Goal: Transaction & Acquisition: Subscribe to service/newsletter

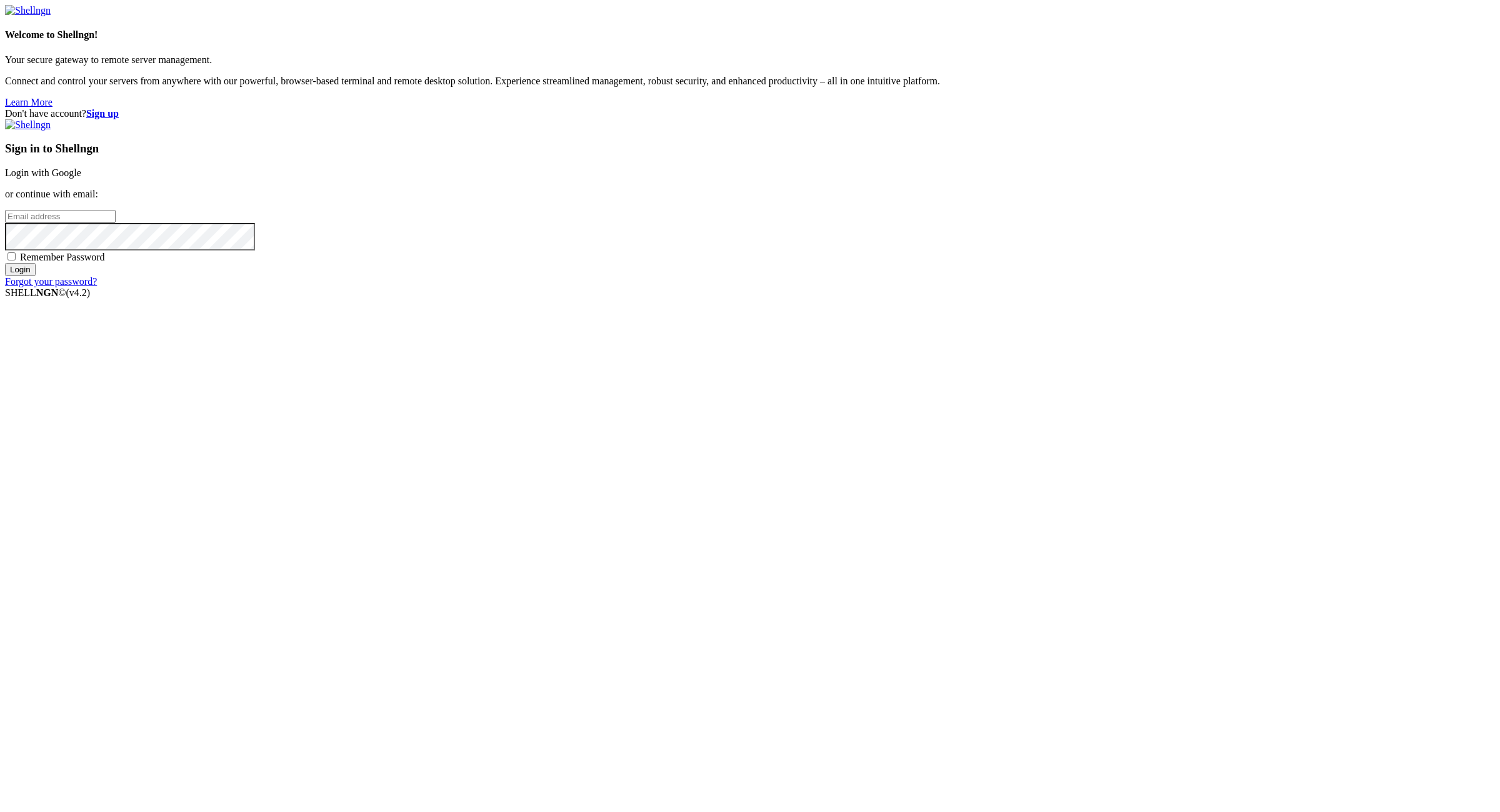
click at [1345, 288] on div "Don't have account? Sign up Sign in to Shellngn Login with Google or continue w…" at bounding box center [750, 197] width 1490 height 179
click at [115, 223] on input "email" at bounding box center [60, 216] width 111 height 13
paste input "[EMAIL_ADDRESS][DOMAIN_NAME]:NameNameName"
click at [115, 223] on input "[EMAIL_ADDRESS][DOMAIN_NAME]:NameNameName" at bounding box center [60, 216] width 111 height 13
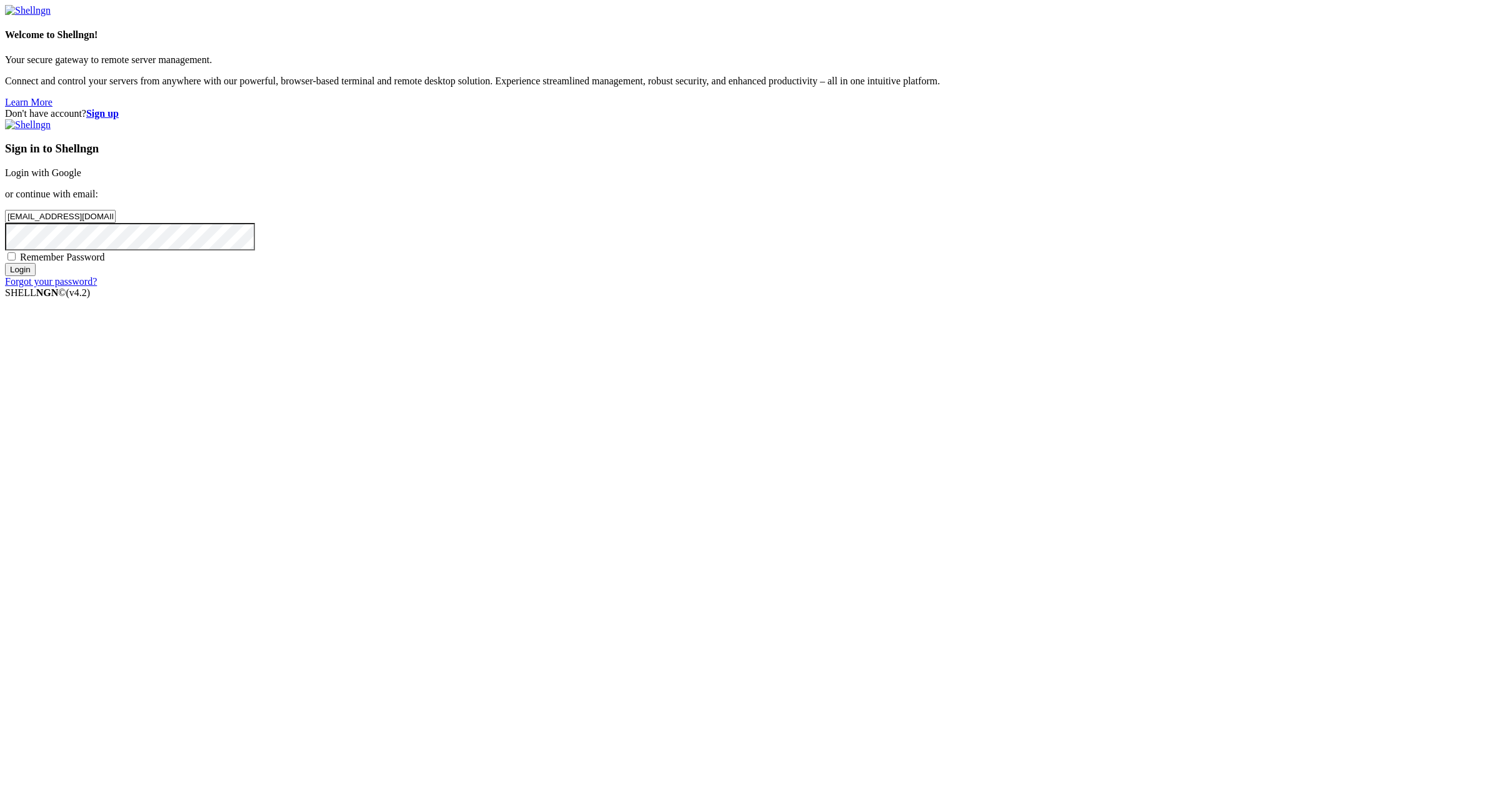
click at [115, 223] on input "[EMAIL_ADDRESS][DOMAIN_NAME]:NameNameName" at bounding box center [60, 216] width 111 height 13
paste input "NameNameName"
click at [115, 223] on input "[EMAIL_ADDRESS][DOMAIN_NAME]:NameNameName" at bounding box center [60, 216] width 111 height 13
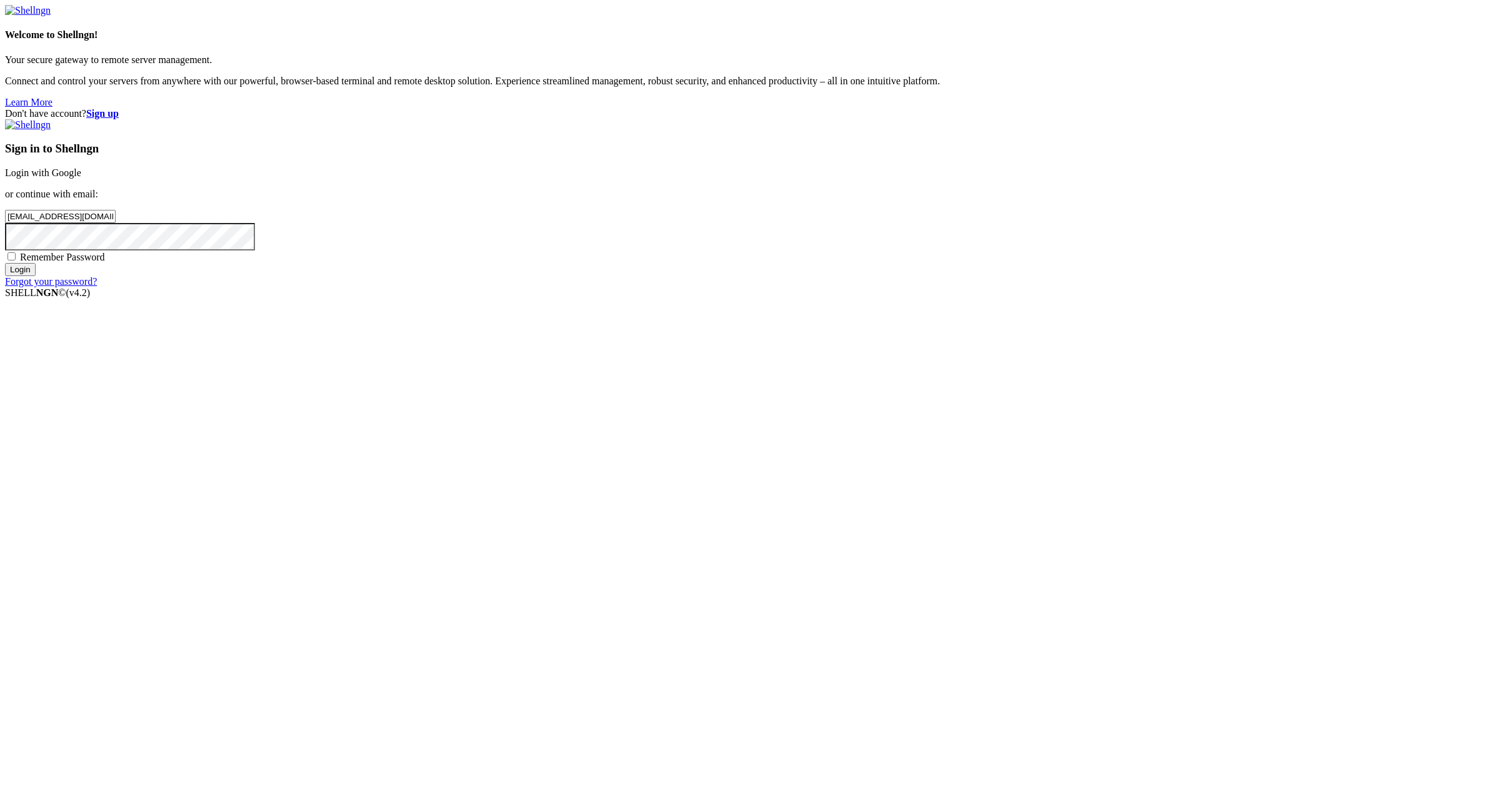
type input "[EMAIL_ADDRESS][DOMAIN_NAME]:"
click at [105, 262] on span "Remember Password" at bounding box center [62, 257] width 85 height 10
click at [16, 260] on input "Remember Password" at bounding box center [12, 256] width 8 height 8
checkbox input "true"
click at [115, 223] on input "[EMAIL_ADDRESS][DOMAIN_NAME]:" at bounding box center [60, 216] width 111 height 13
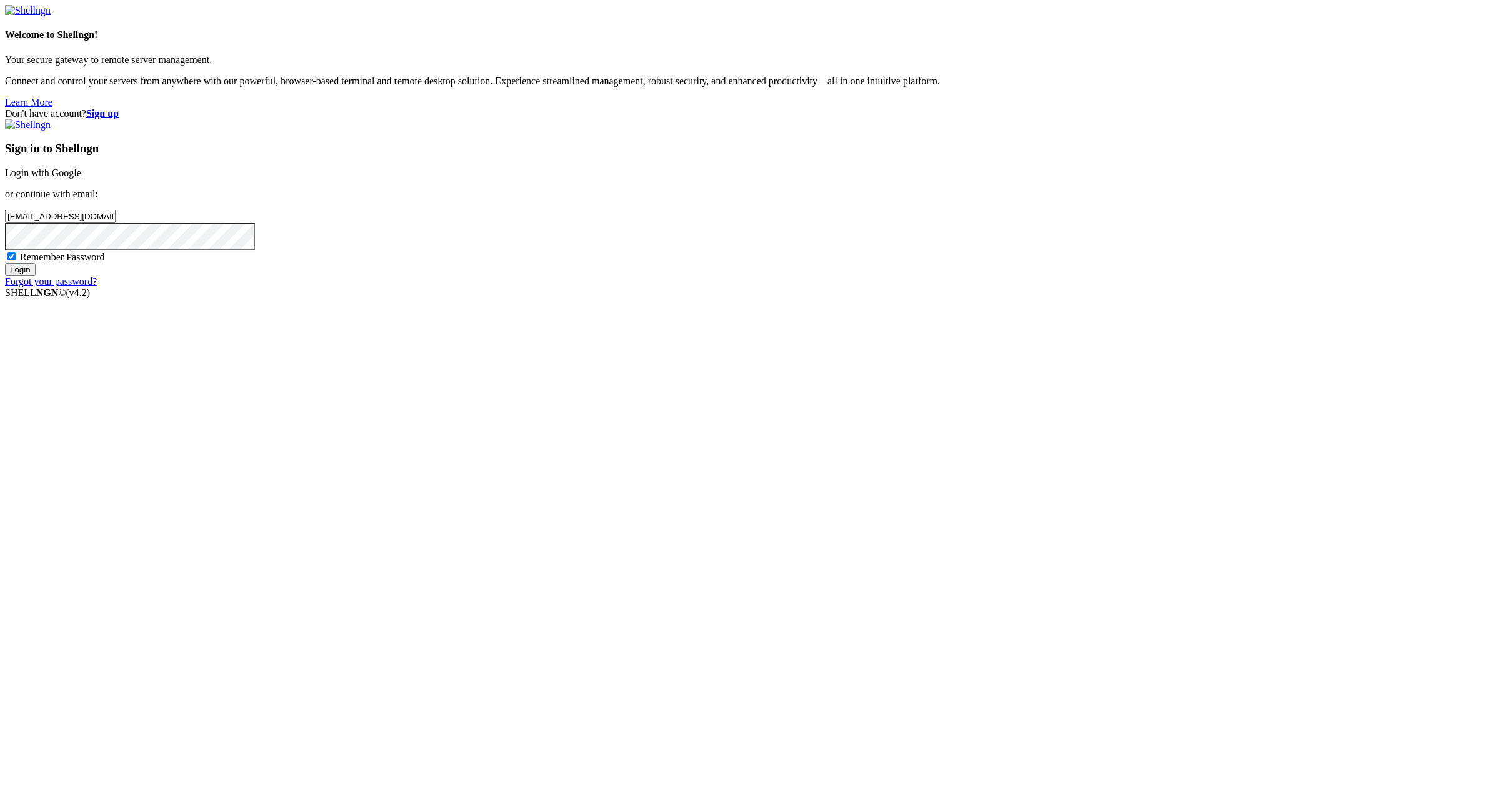
click at [115, 223] on input "[EMAIL_ADDRESS][DOMAIN_NAME]:" at bounding box center [60, 216] width 111 height 13
click at [36, 276] on input "Login" at bounding box center [20, 269] width 30 height 13
click at [115, 223] on input "[EMAIL_ADDRESS][DOMAIN_NAME]" at bounding box center [60, 216] width 111 height 13
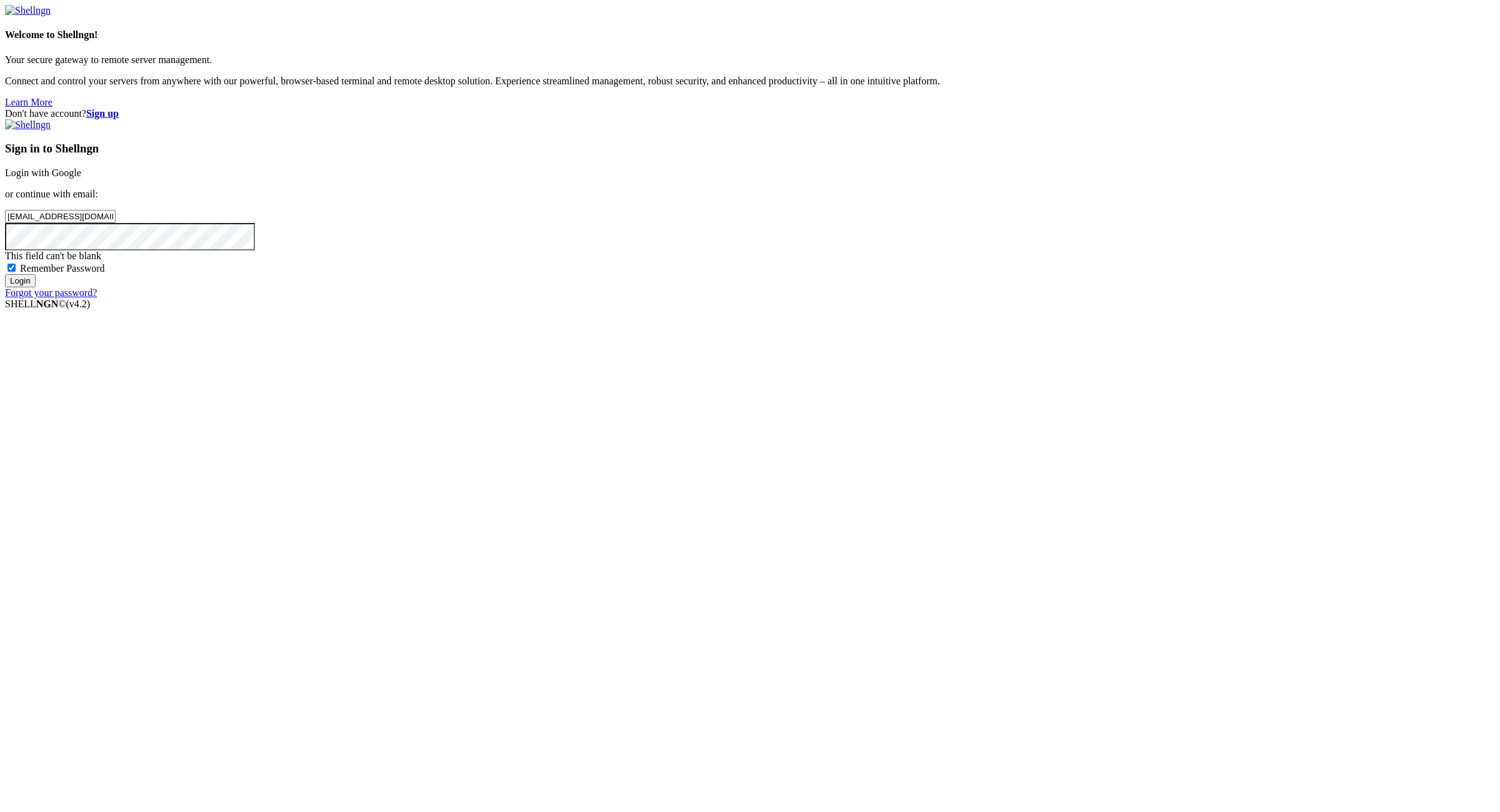
paste input ":NameNameName"
click at [115, 223] on input "[EMAIL_ADDRESS][DOMAIN_NAME]:NameNameName" at bounding box center [60, 216] width 111 height 13
click at [115, 223] on input "[EMAIL_ADDRESS][DOMAIN_NAME]:" at bounding box center [60, 216] width 111 height 13
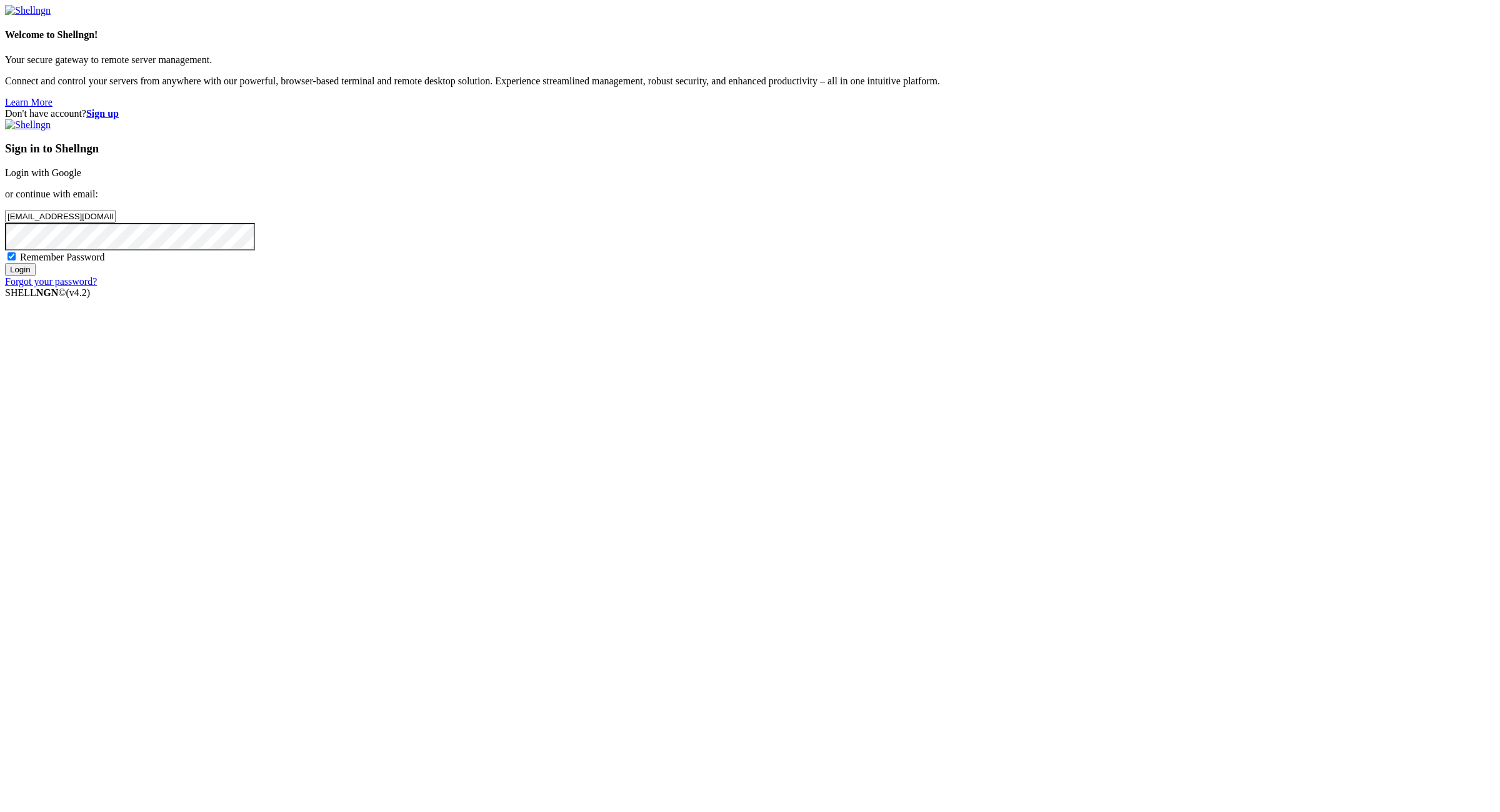
type input "[EMAIL_ADDRESS][DOMAIN_NAME]"
click at [36, 276] on input "Login" at bounding box center [20, 269] width 30 height 13
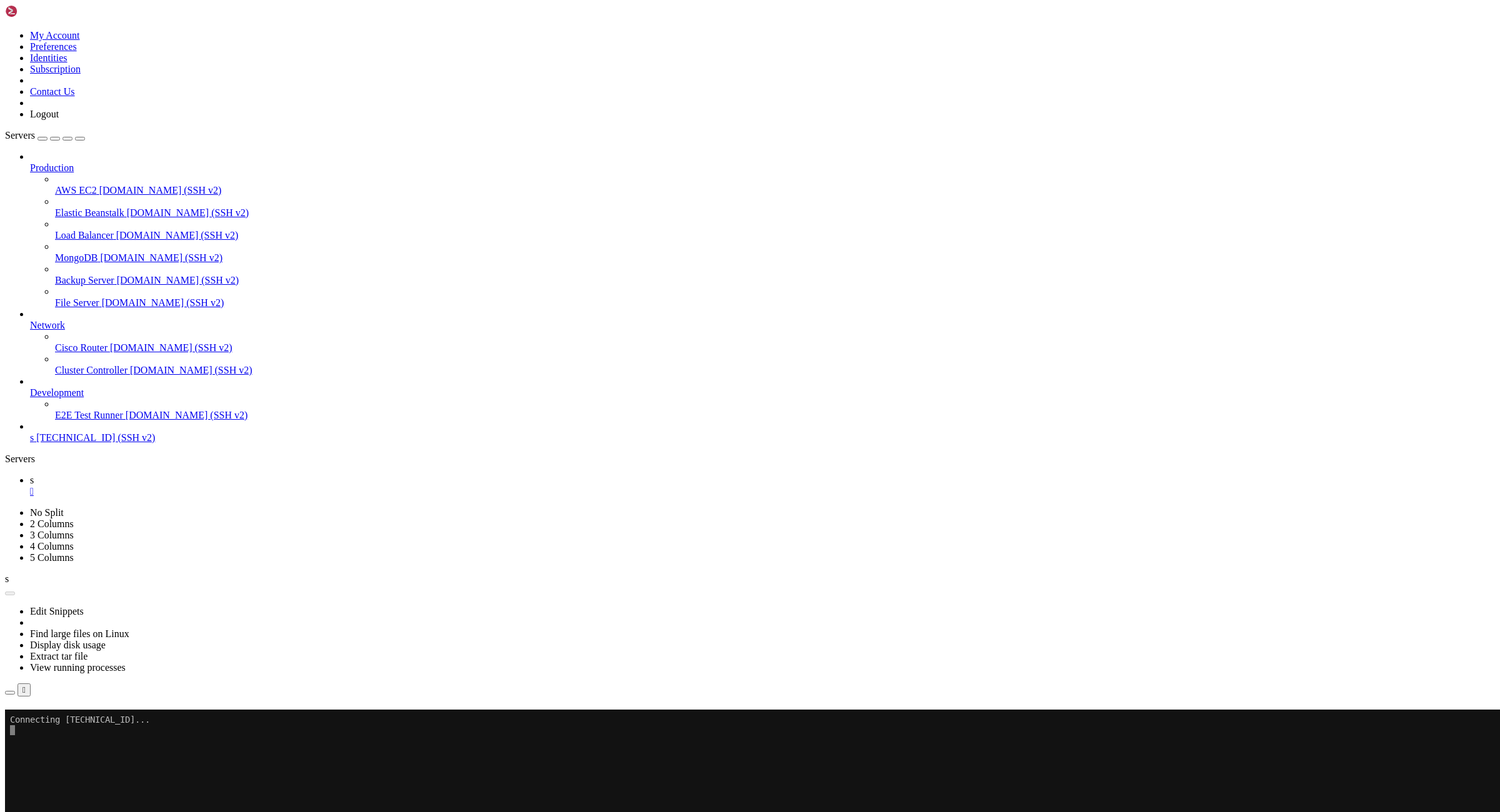
click at [194, 486] on div "" at bounding box center [762, 491] width 1465 height 11
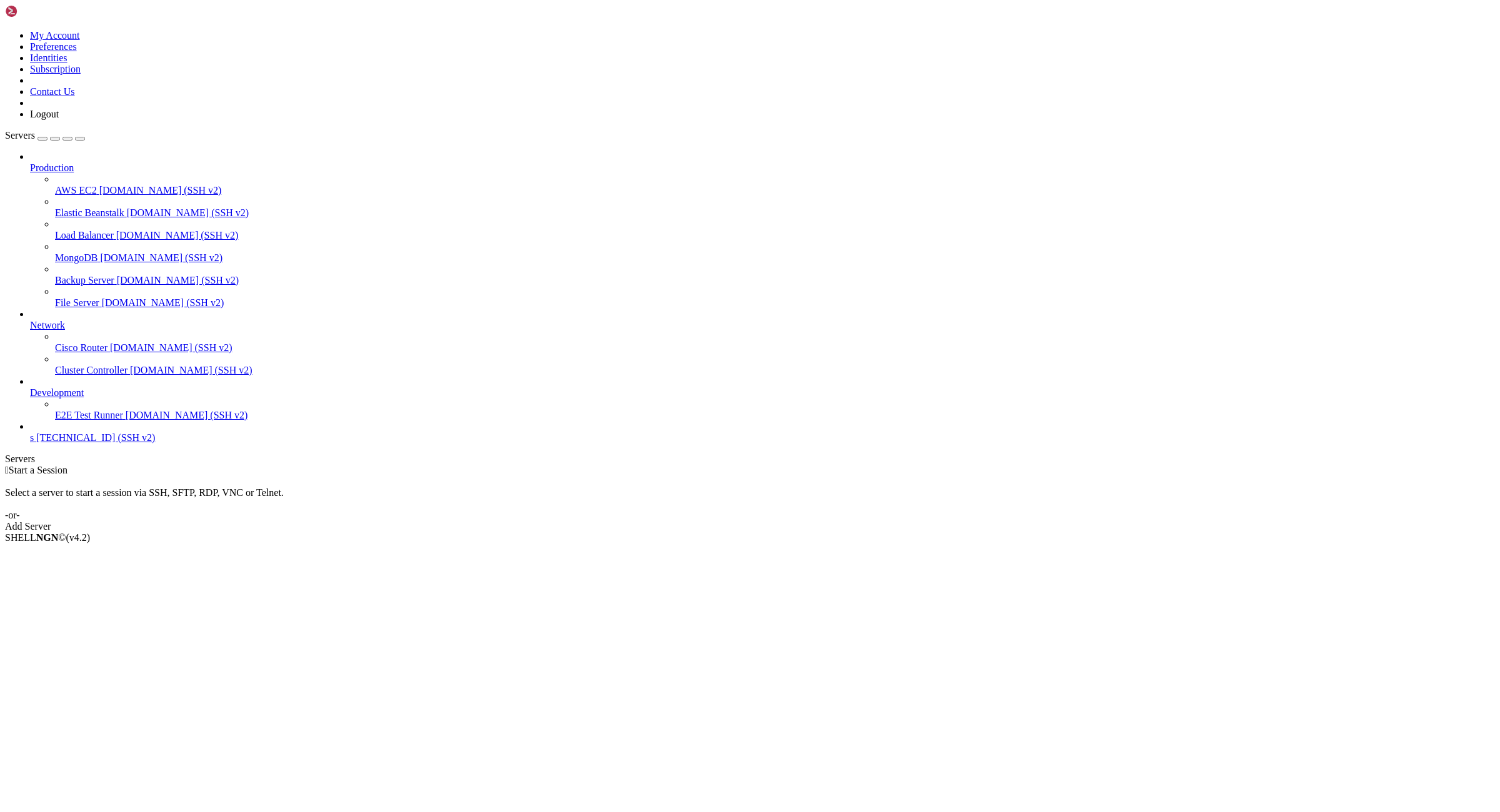
click at [5, 30] on link at bounding box center [5, 30] width 0 height 0
click at [59, 119] on link "Logout" at bounding box center [44, 114] width 28 height 10
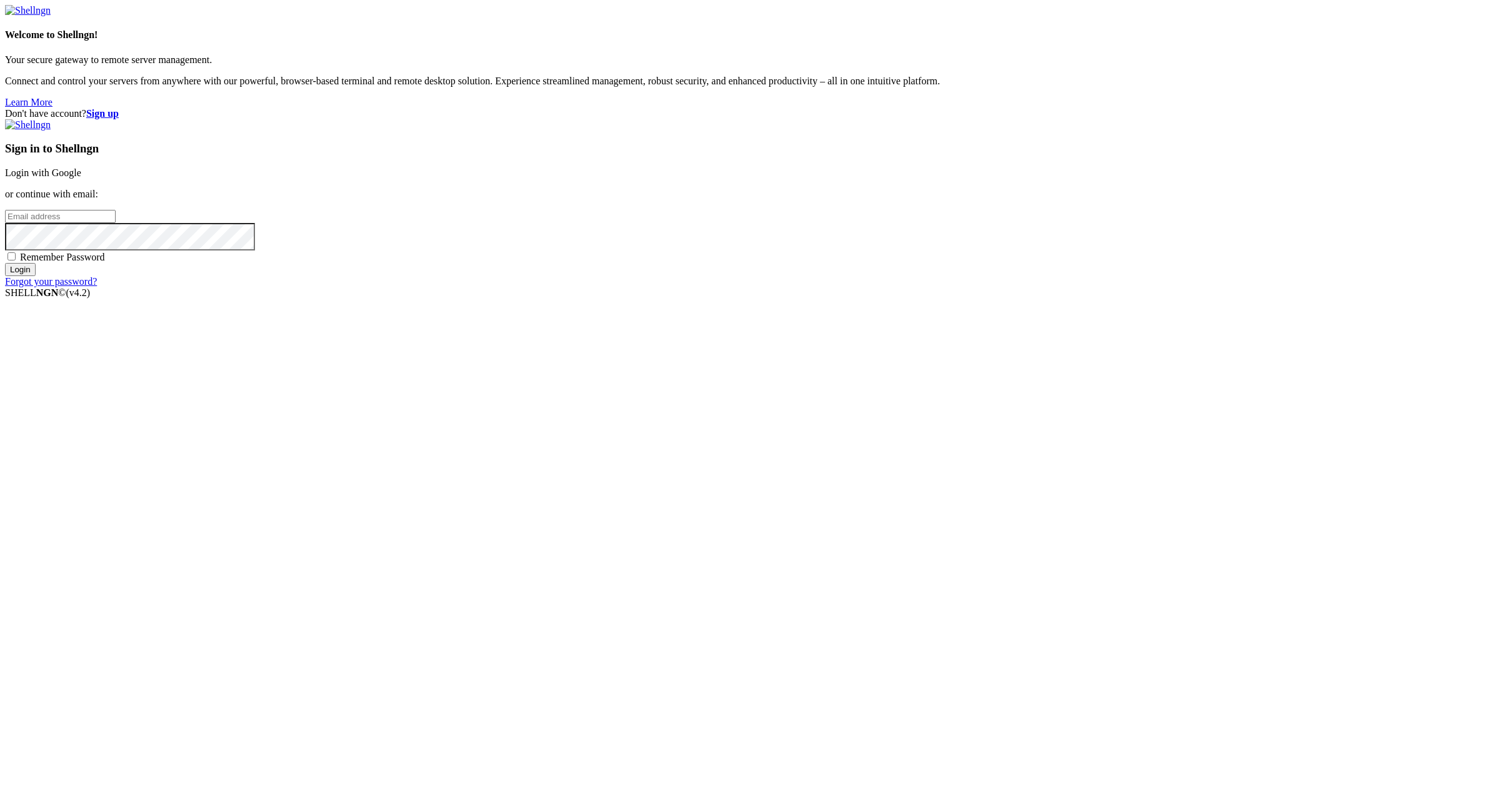
click at [119, 108] on strong "Sign up" at bounding box center [102, 113] width 32 height 10
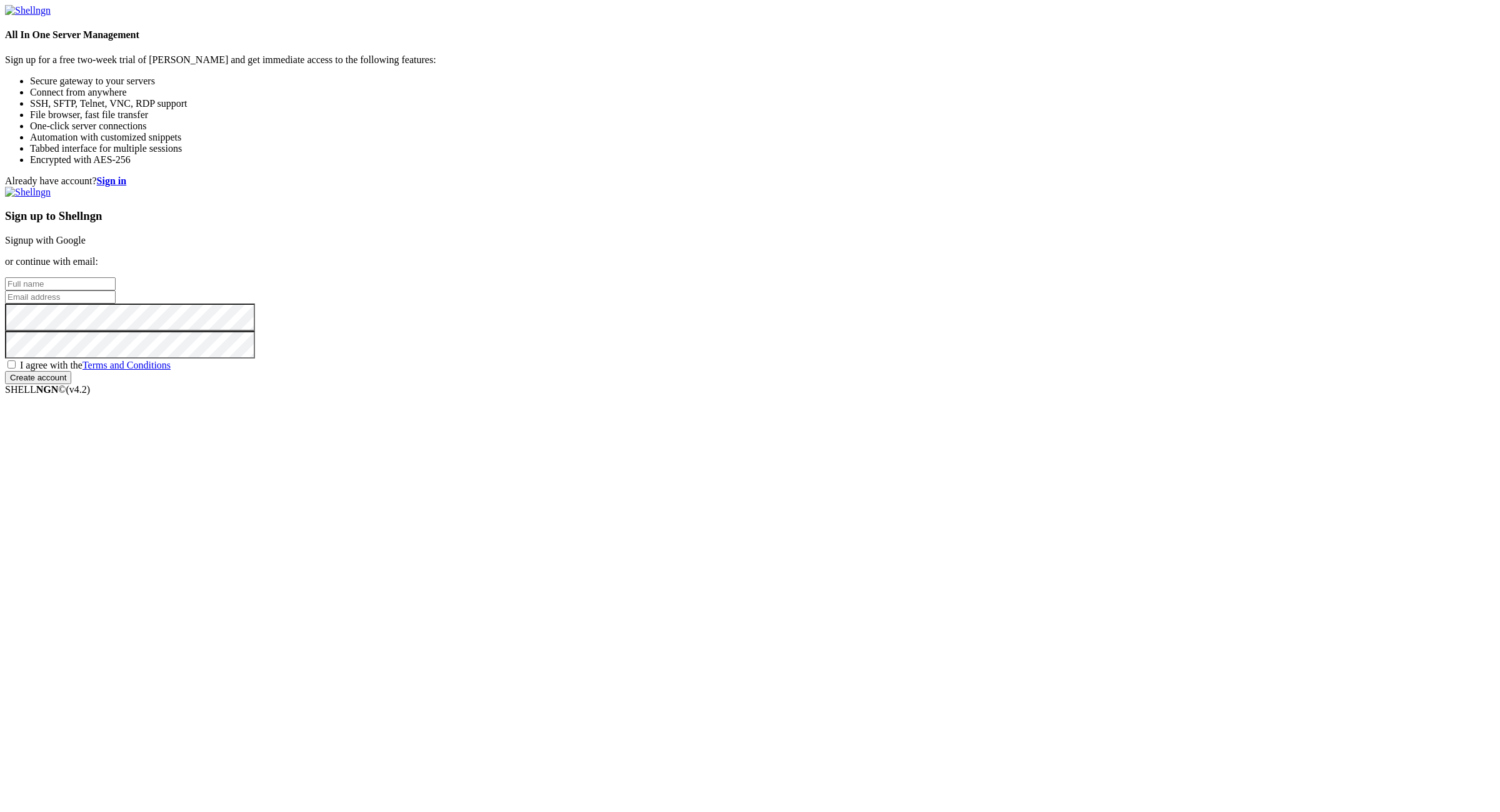
click at [115, 304] on input "email" at bounding box center [60, 297] width 111 height 13
paste input "[EMAIL_ADDRESS][DOMAIN_NAME]"
click at [1295, 384] on div "Already have account? Sign in Sign up to Shellngn Signup with Google or continu…" at bounding box center [750, 280] width 1490 height 209
click at [115, 304] on input "[EMAIL_ADDRESS][DOMAIN_NAME]" at bounding box center [60, 297] width 111 height 13
paste input ":NameNameName"
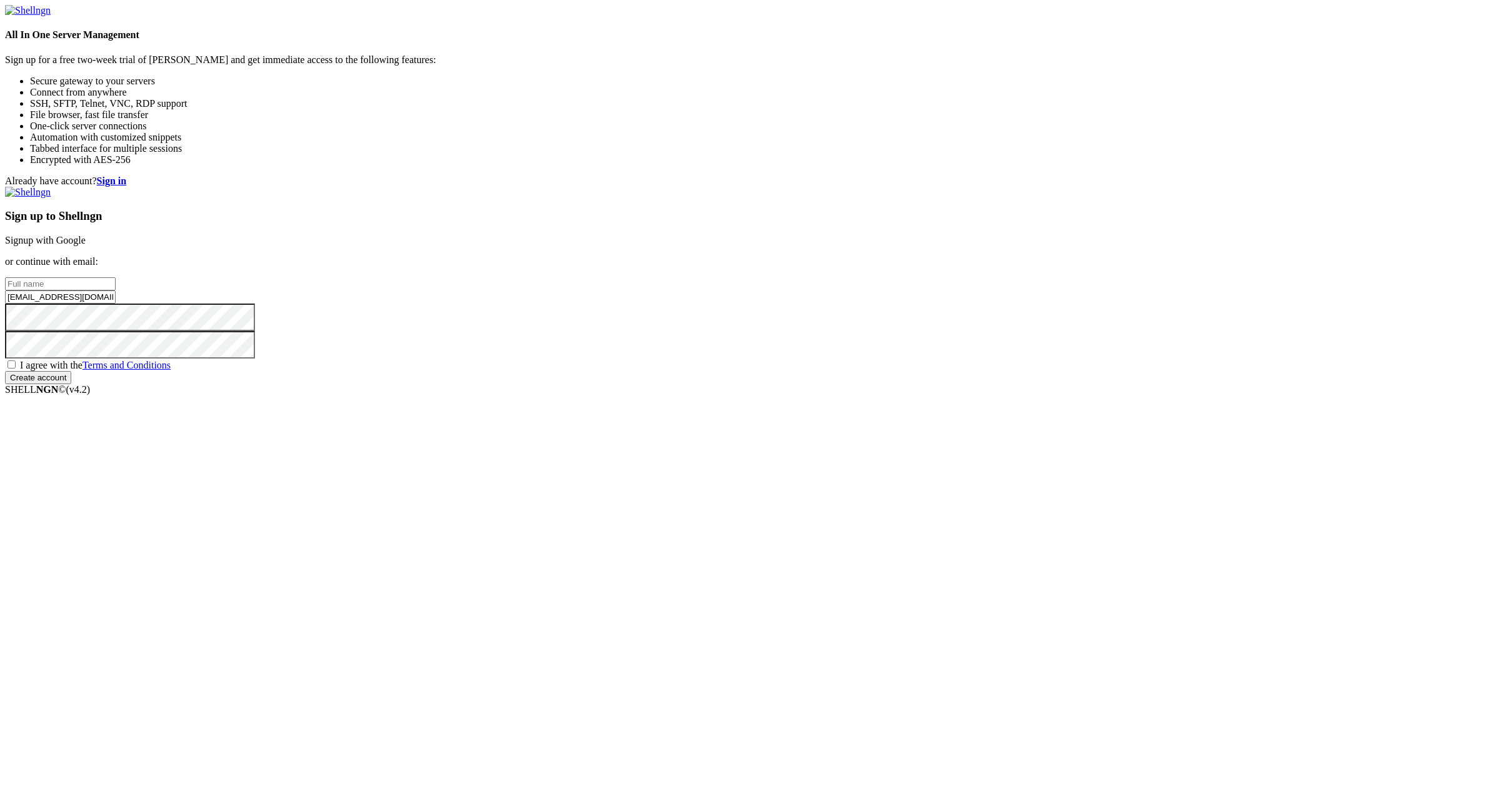
click at [115, 304] on input "[EMAIL_ADDRESS][DOMAIN_NAME]:NameNameName" at bounding box center [60, 297] width 111 height 13
click at [115, 304] on input "[EMAIL_ADDRESS][DOMAIN_NAME]:" at bounding box center [60, 297] width 111 height 13
click at [115, 304] on input "[EMAIL_ADDRESS][DOMAIN_NAME]" at bounding box center [60, 297] width 111 height 13
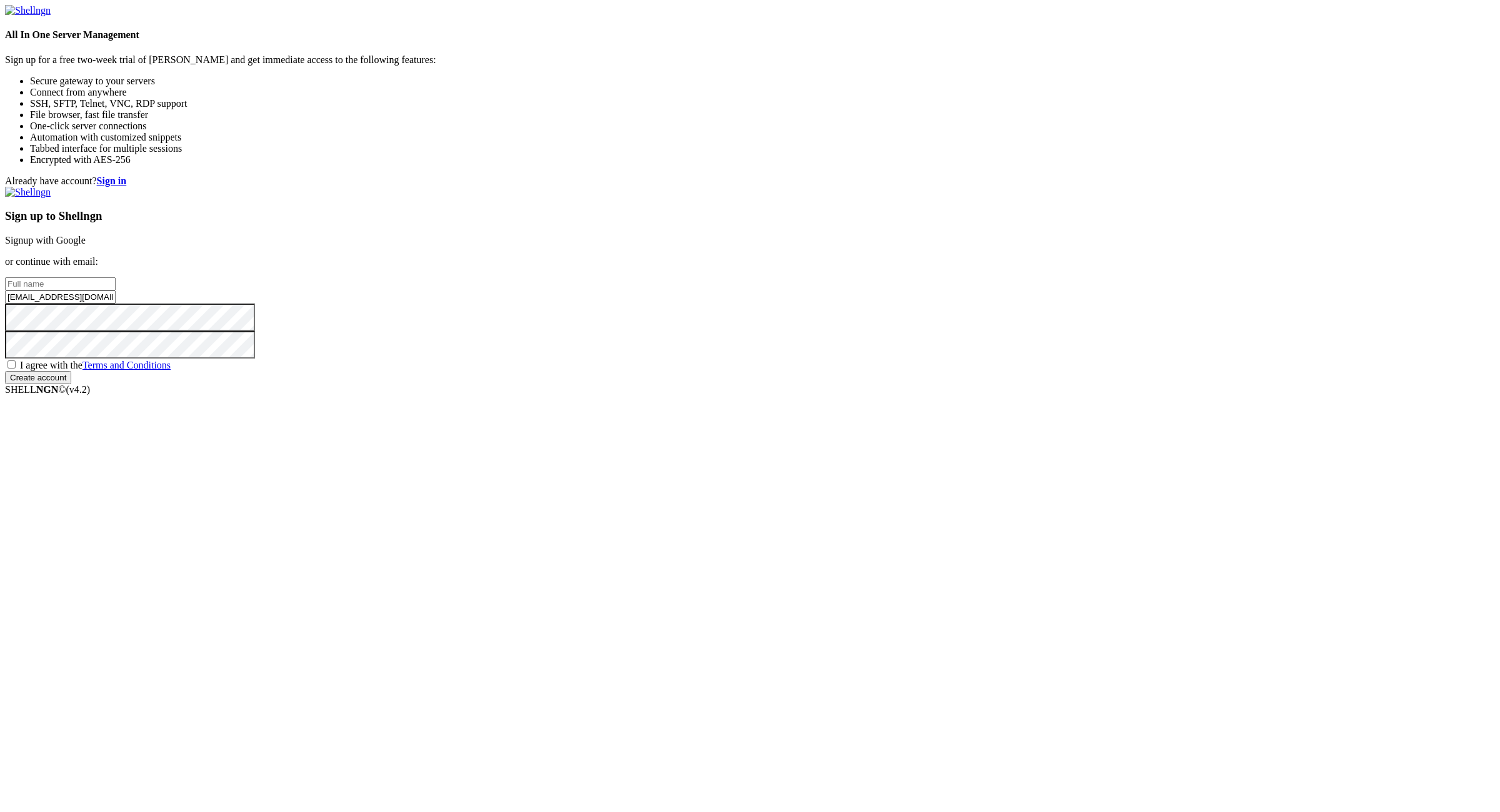
click at [115, 304] on input "[EMAIL_ADDRESS][DOMAIN_NAME]" at bounding box center [60, 297] width 111 height 13
type input "[EMAIL_ADDRESS][DOMAIN_NAME]"
click at [115, 291] on input "text" at bounding box center [60, 284] width 111 height 13
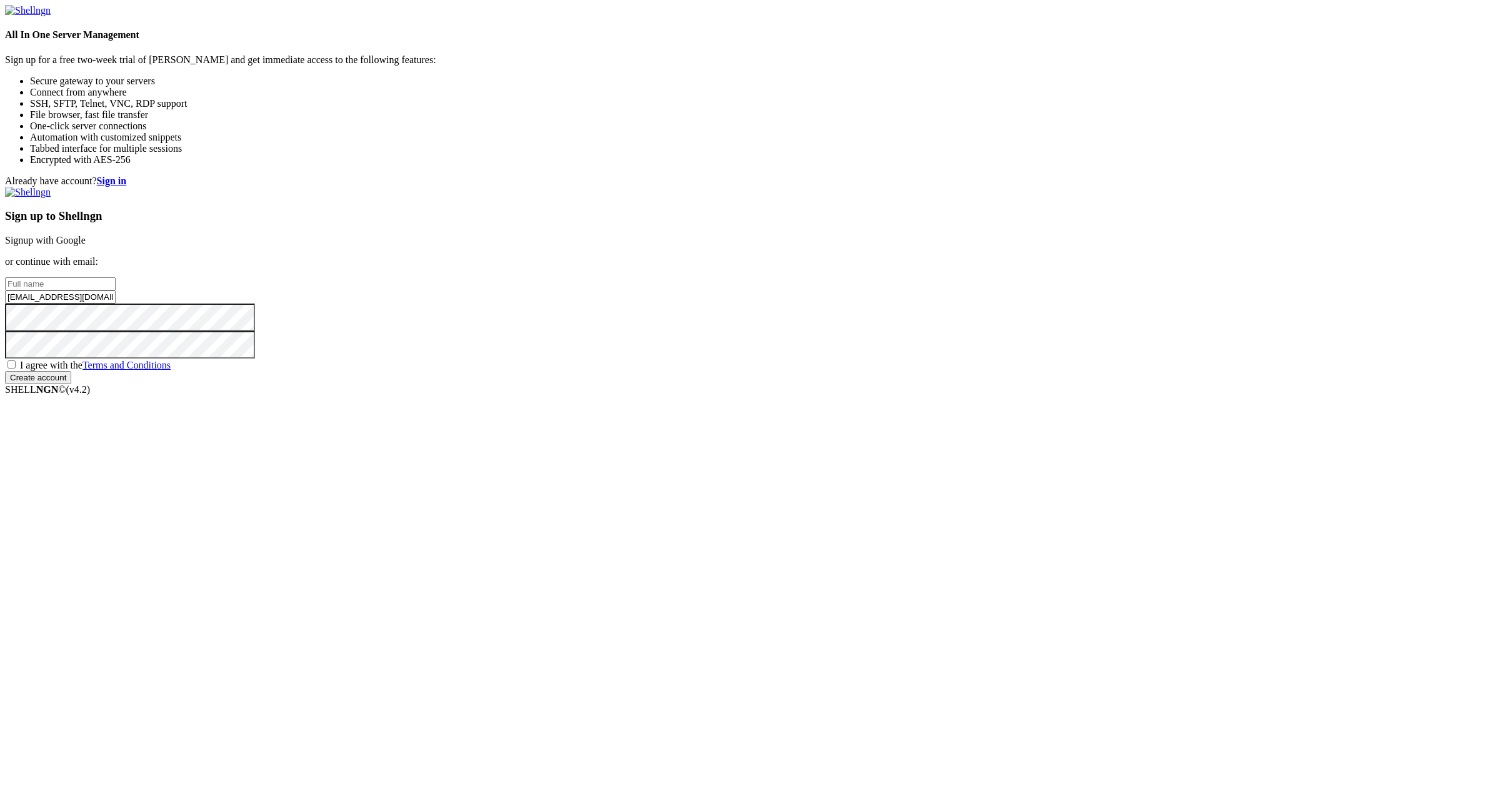
paste input "7beth"
type input "7beth"
click at [170, 370] on span "I agree with the Terms and Conditions" at bounding box center [95, 365] width 151 height 10
click at [16, 368] on input "I agree with the Terms and Conditions" at bounding box center [12, 365] width 8 height 8
checkbox input "true"
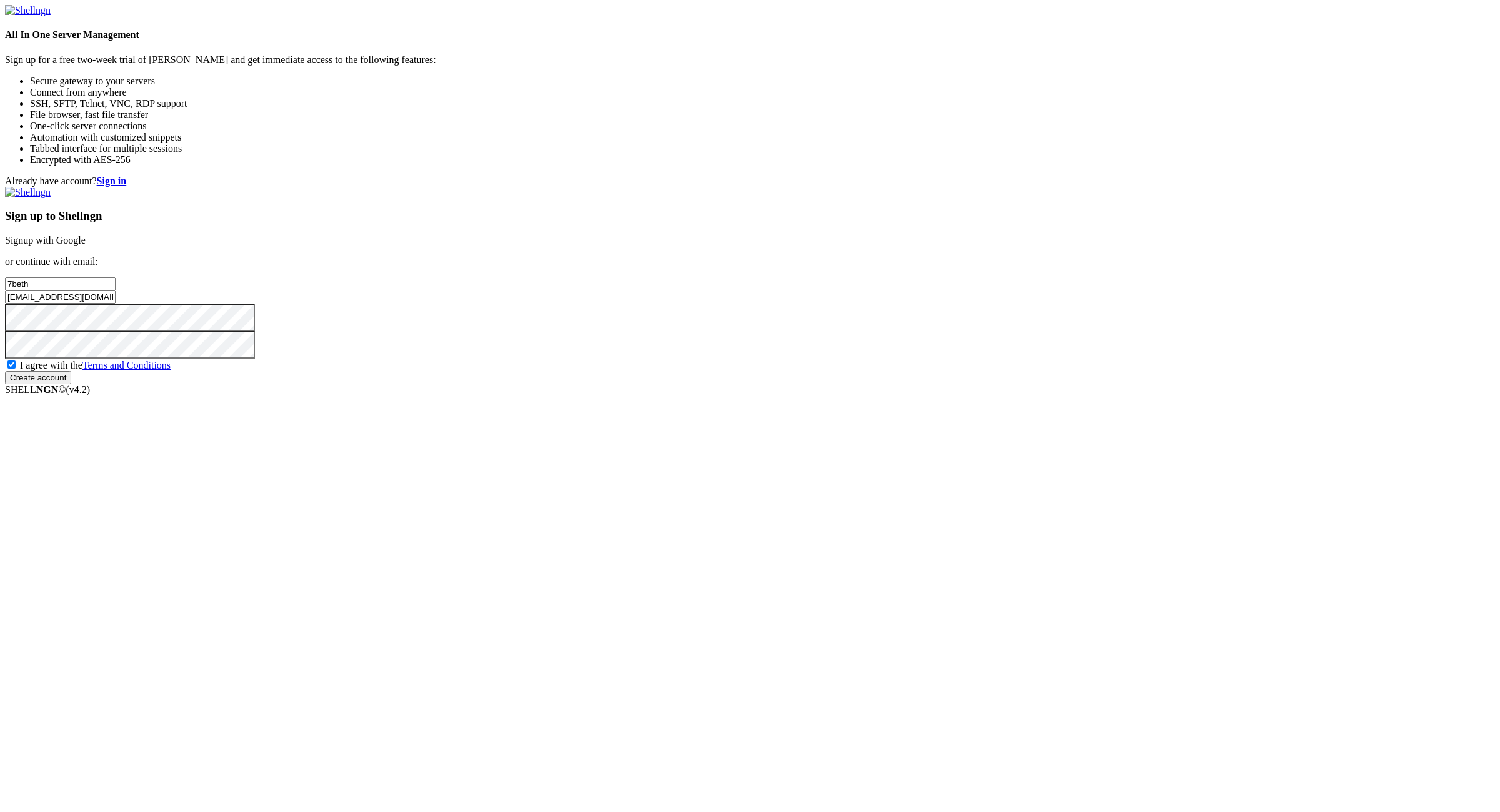
click at [71, 384] on input "Create account" at bounding box center [38, 378] width 66 height 13
